Goal: Information Seeking & Learning: Learn about a topic

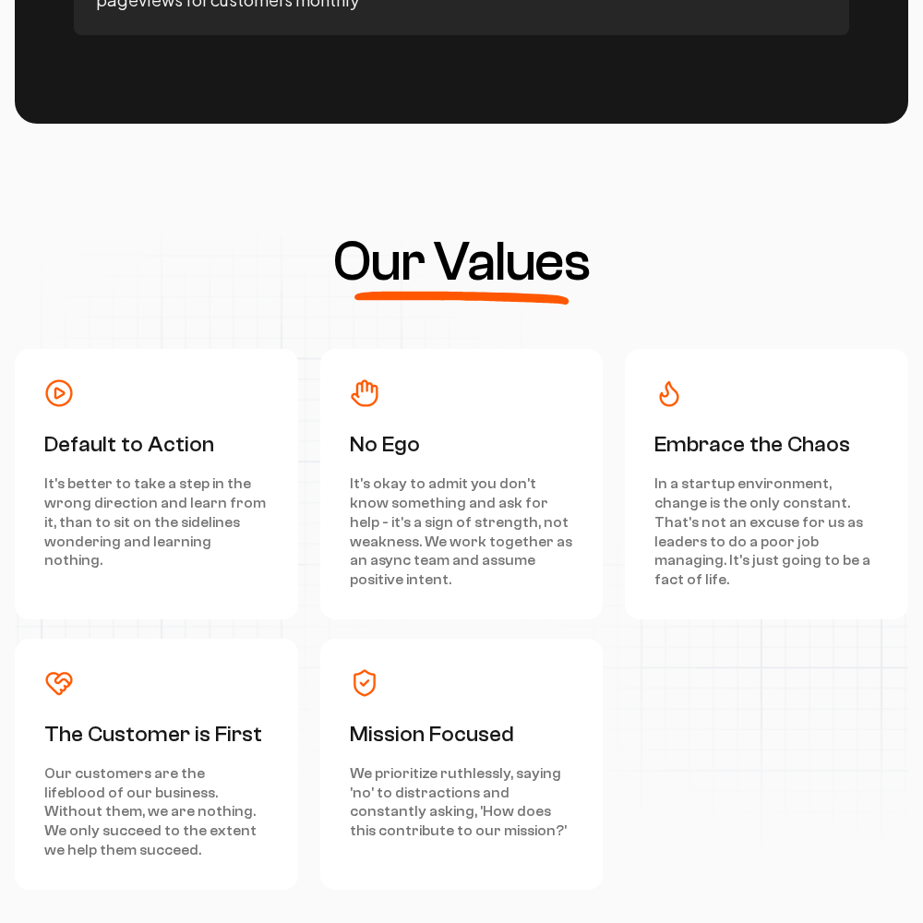
scroll to position [8309, 0]
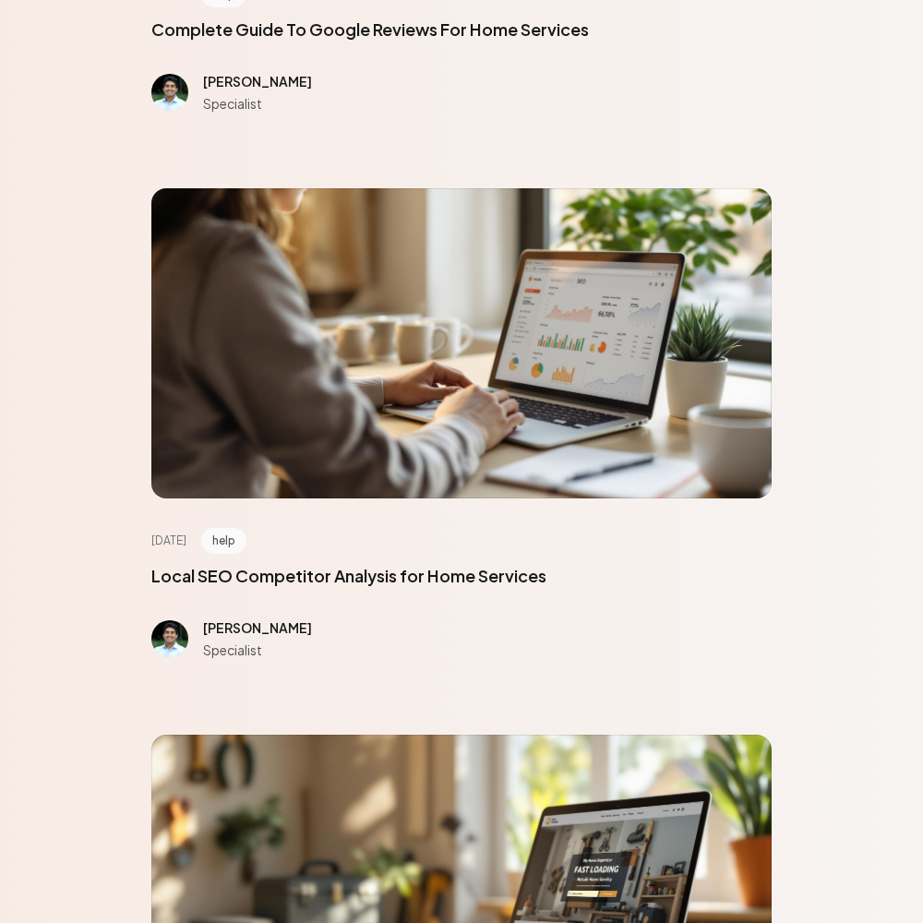
scroll to position [8309, 0]
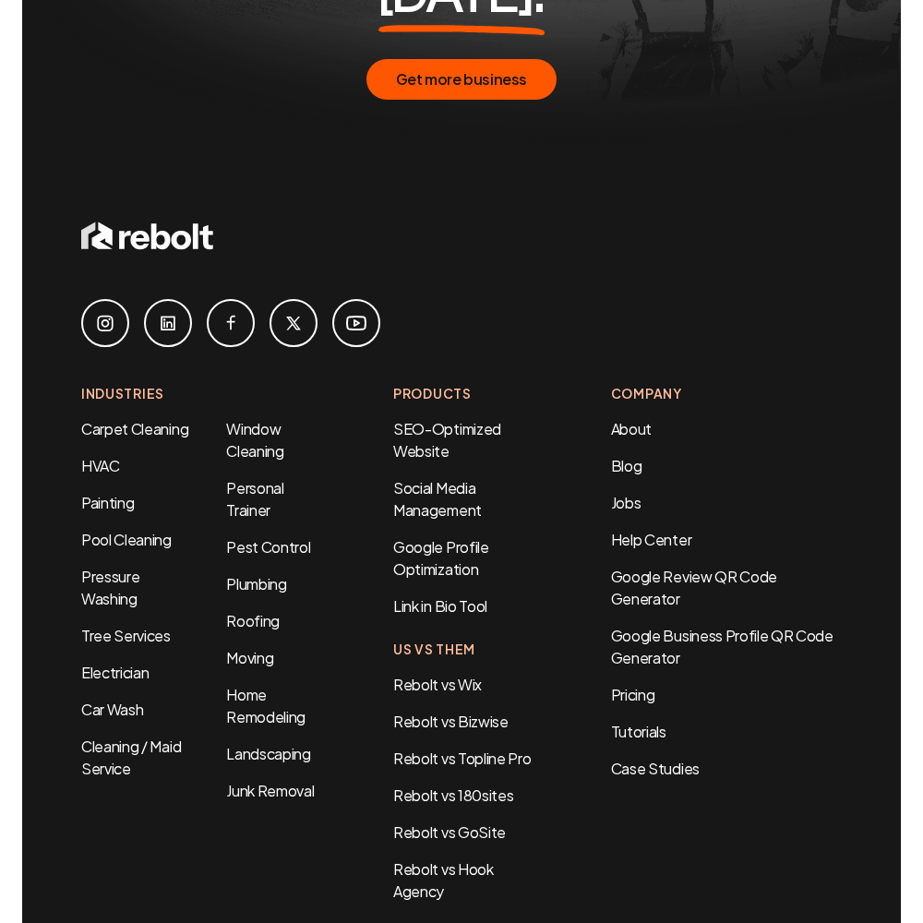
scroll to position [1084, 0]
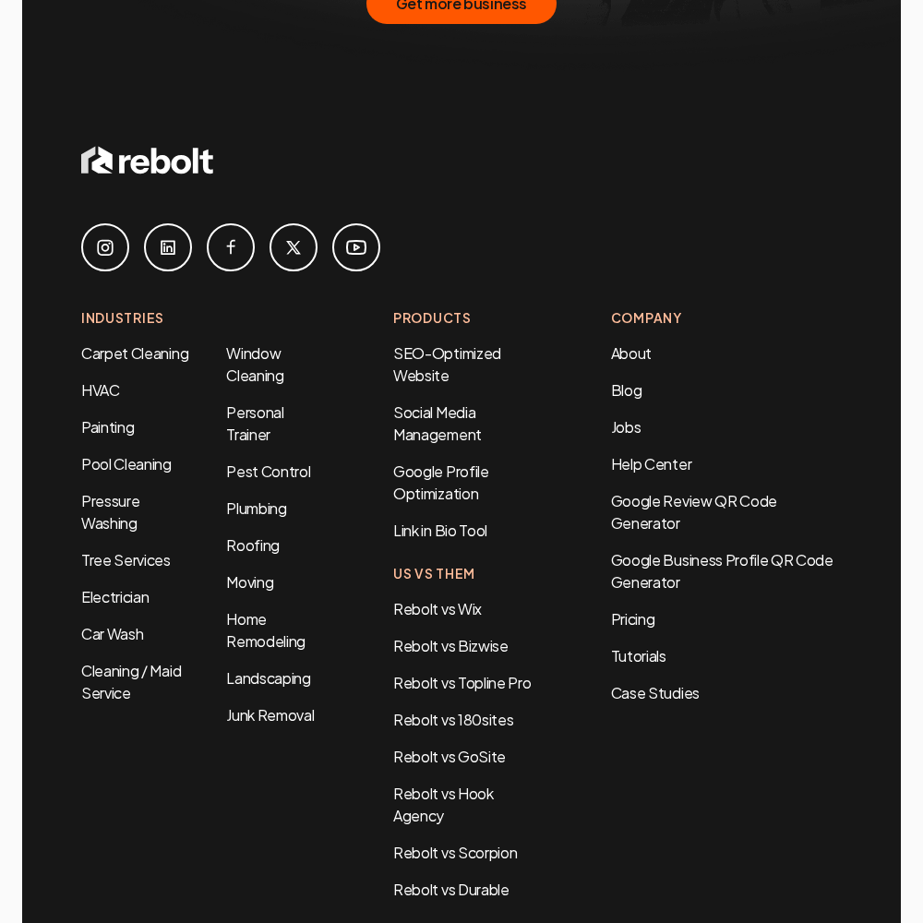
scroll to position [3778, 0]
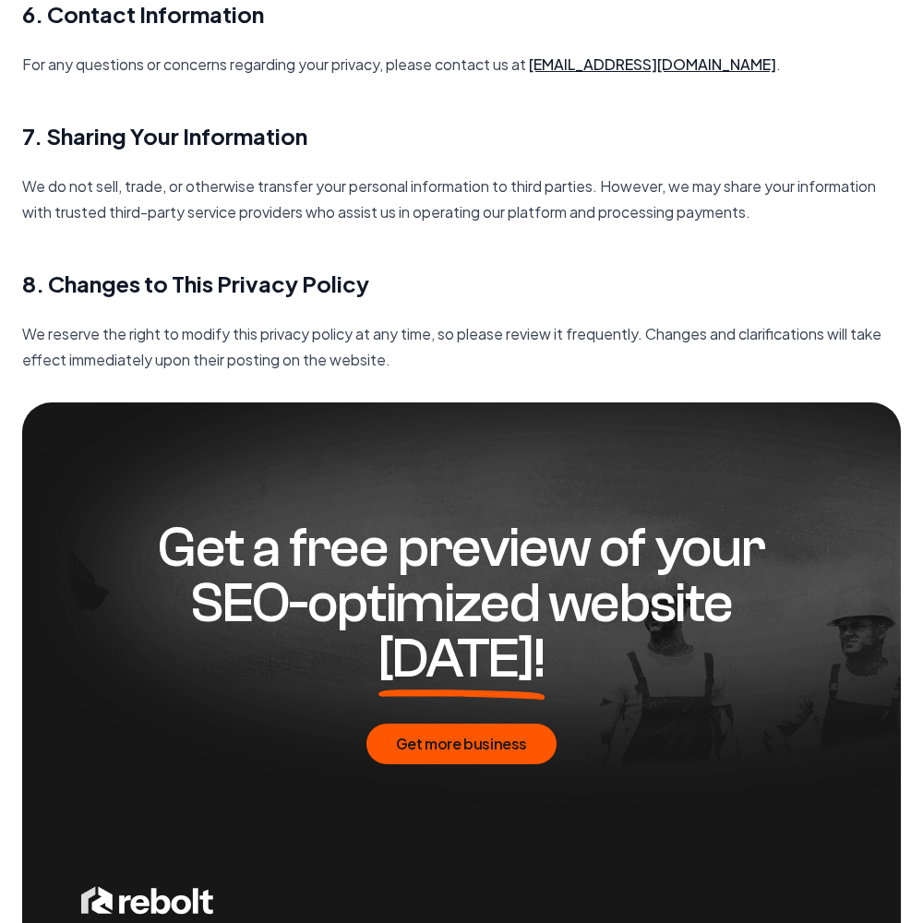
scroll to position [2672, 0]
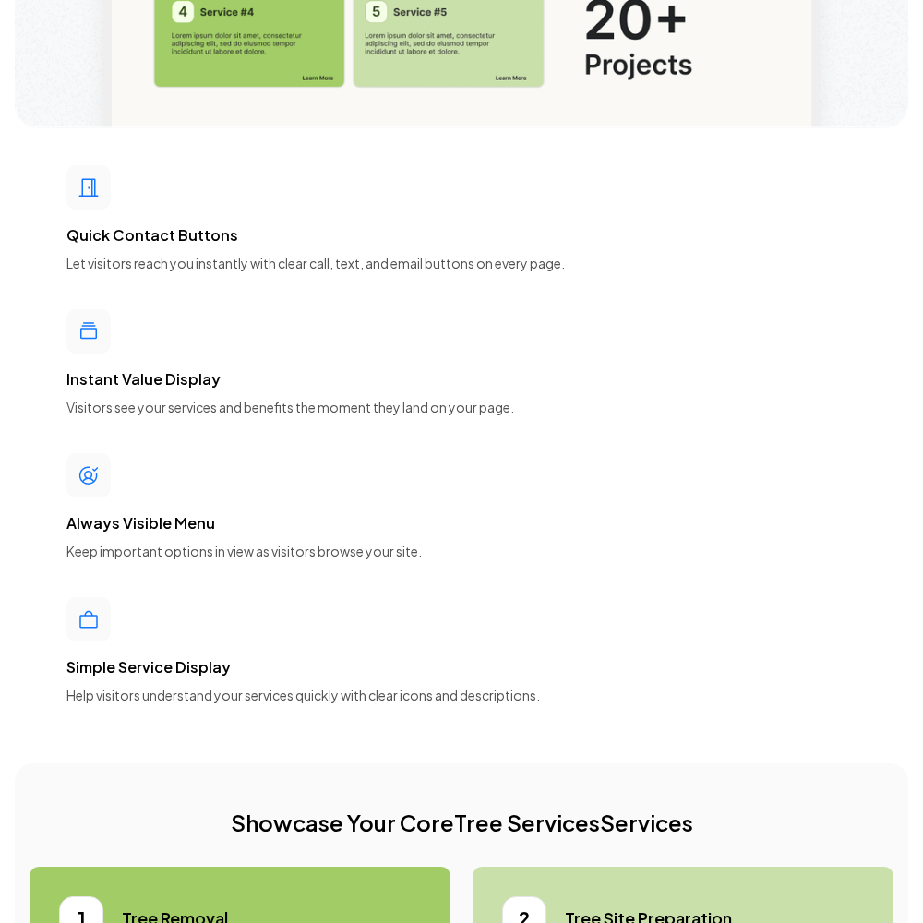
scroll to position [8309, 0]
